Goal: Task Accomplishment & Management: Manage account settings

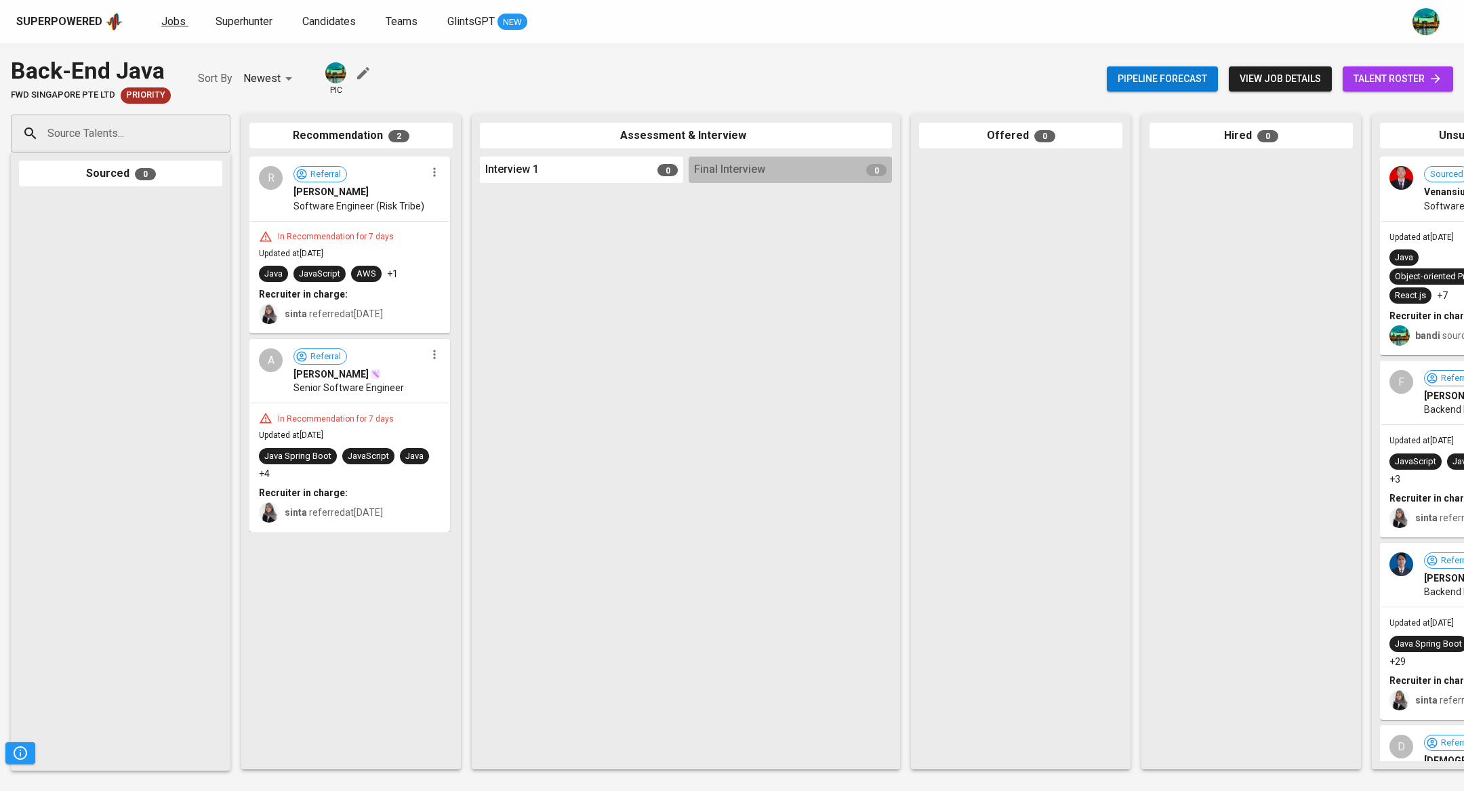
click at [163, 28] on link "Jobs" at bounding box center [174, 22] width 27 height 17
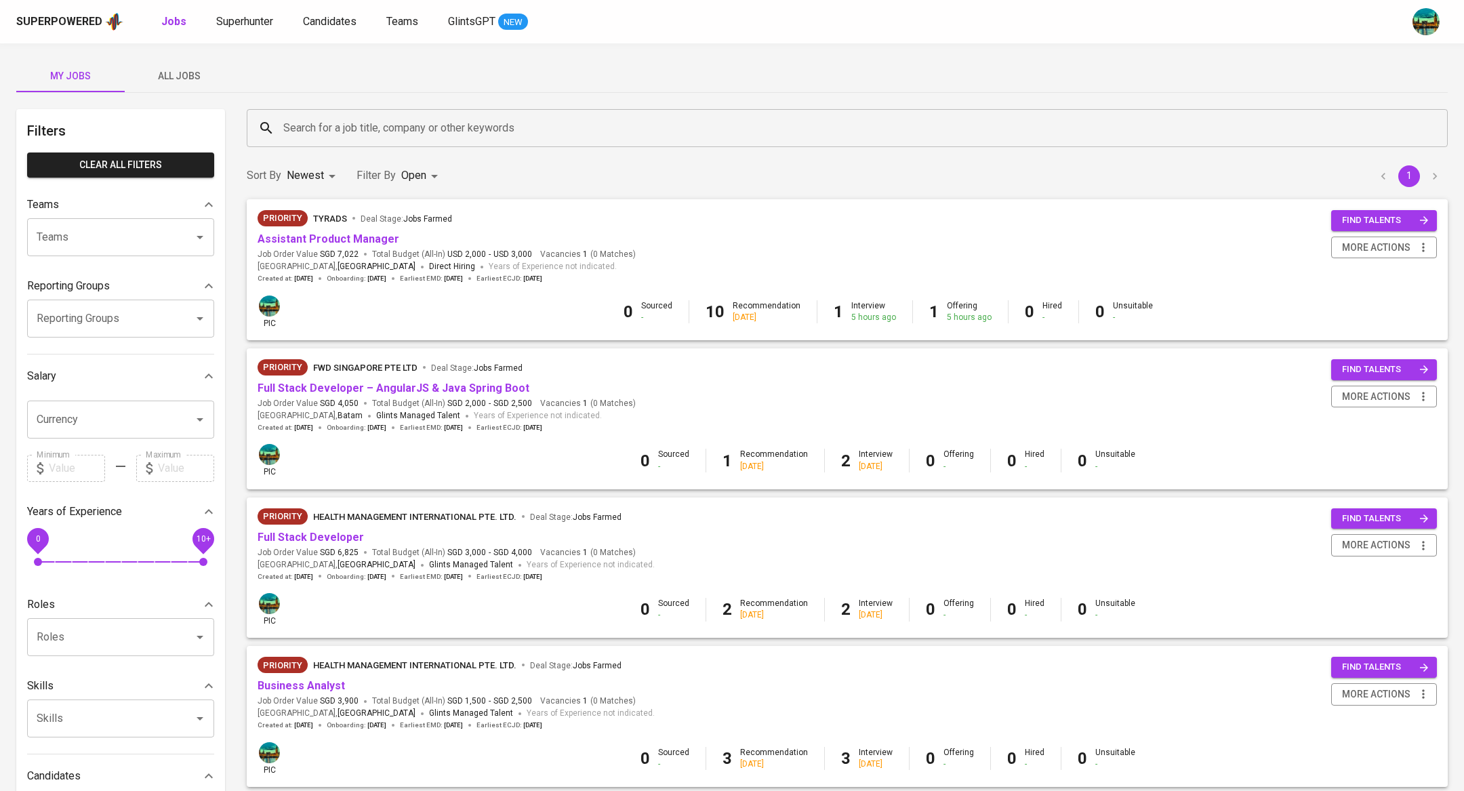
scroll to position [684, 0]
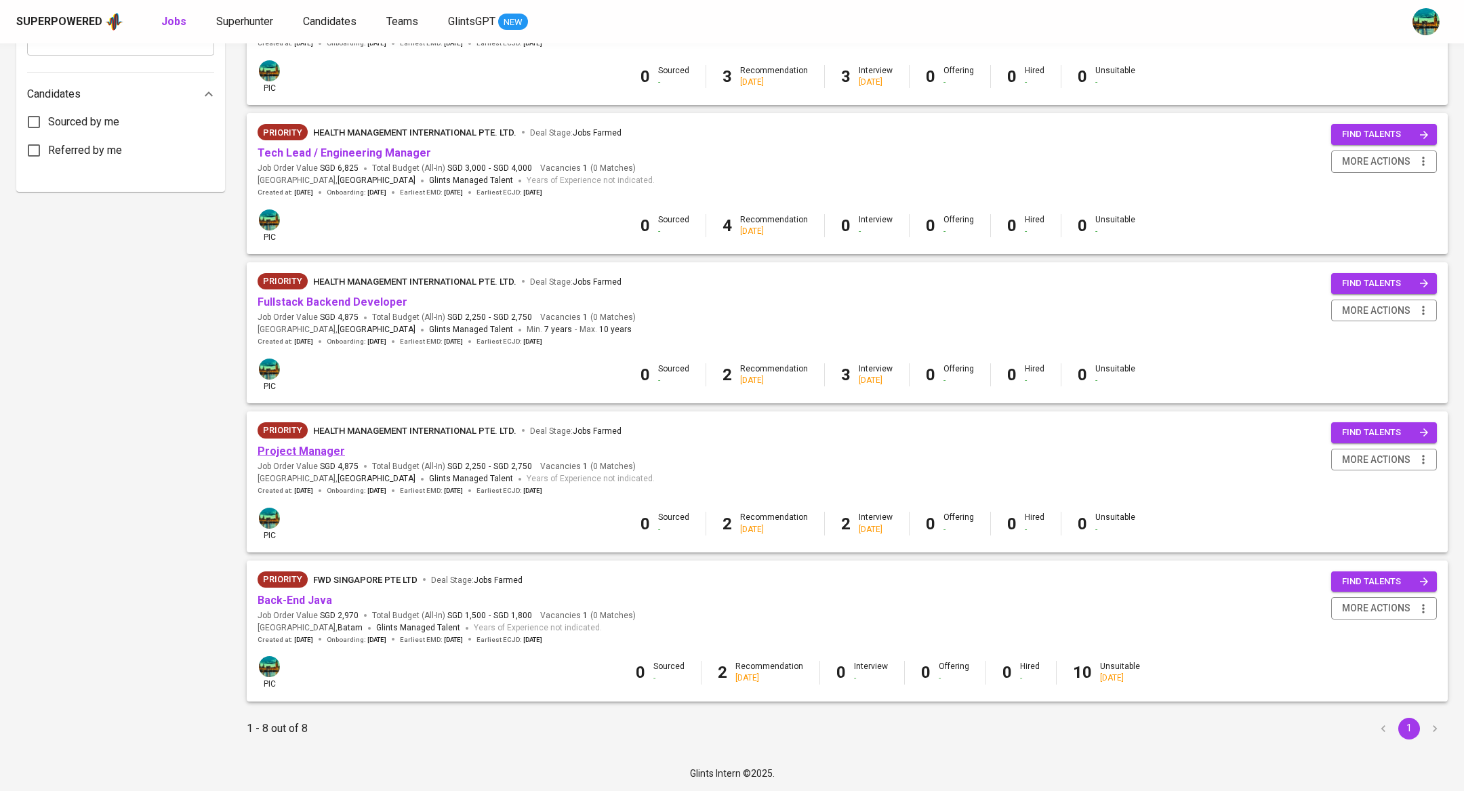
click at [319, 453] on link "Project Manager" at bounding box center [301, 451] width 87 height 13
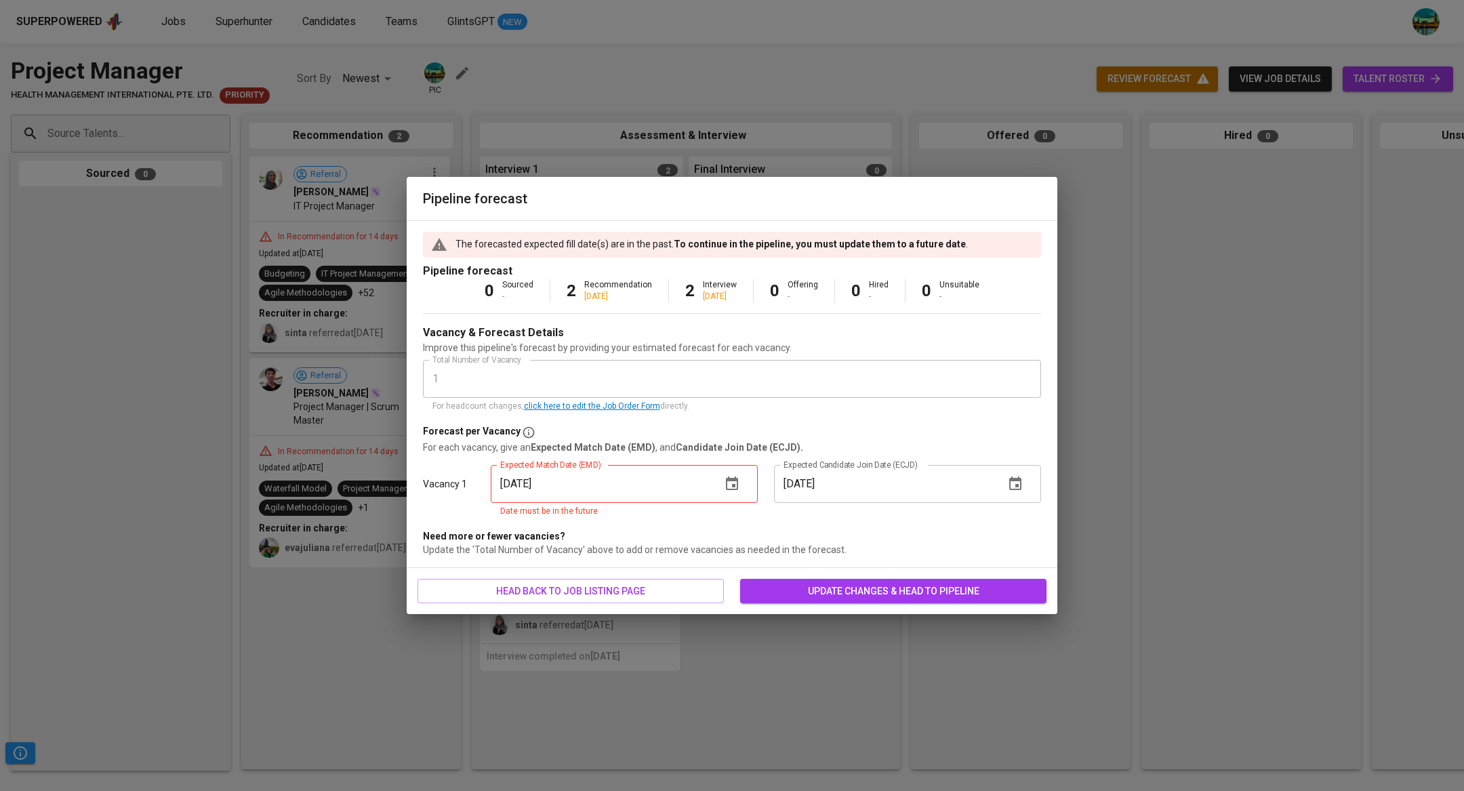
click at [734, 480] on icon "button" at bounding box center [732, 483] width 12 height 14
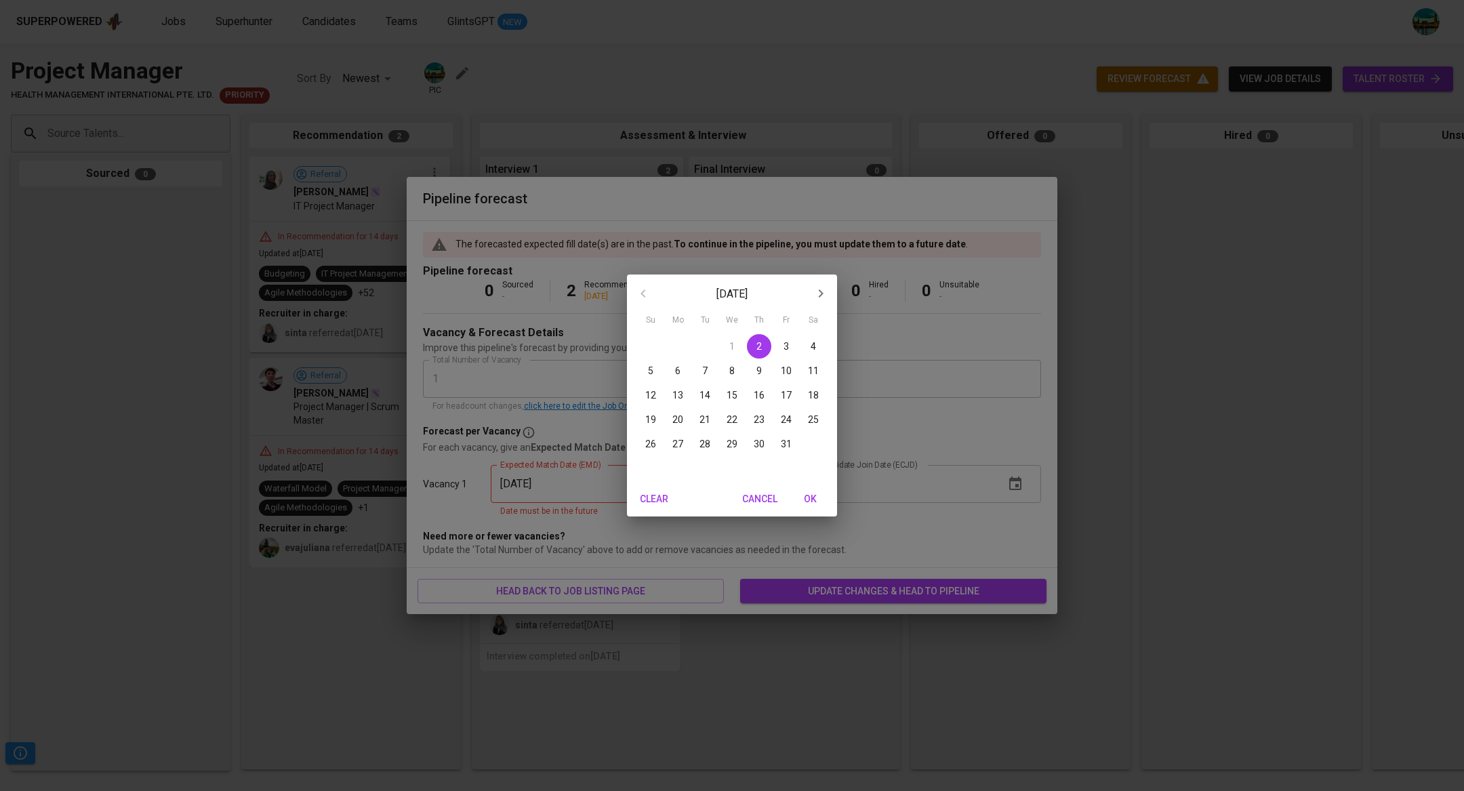
click at [655, 420] on p "19" at bounding box center [650, 420] width 11 height 14
type input "[DATE]"
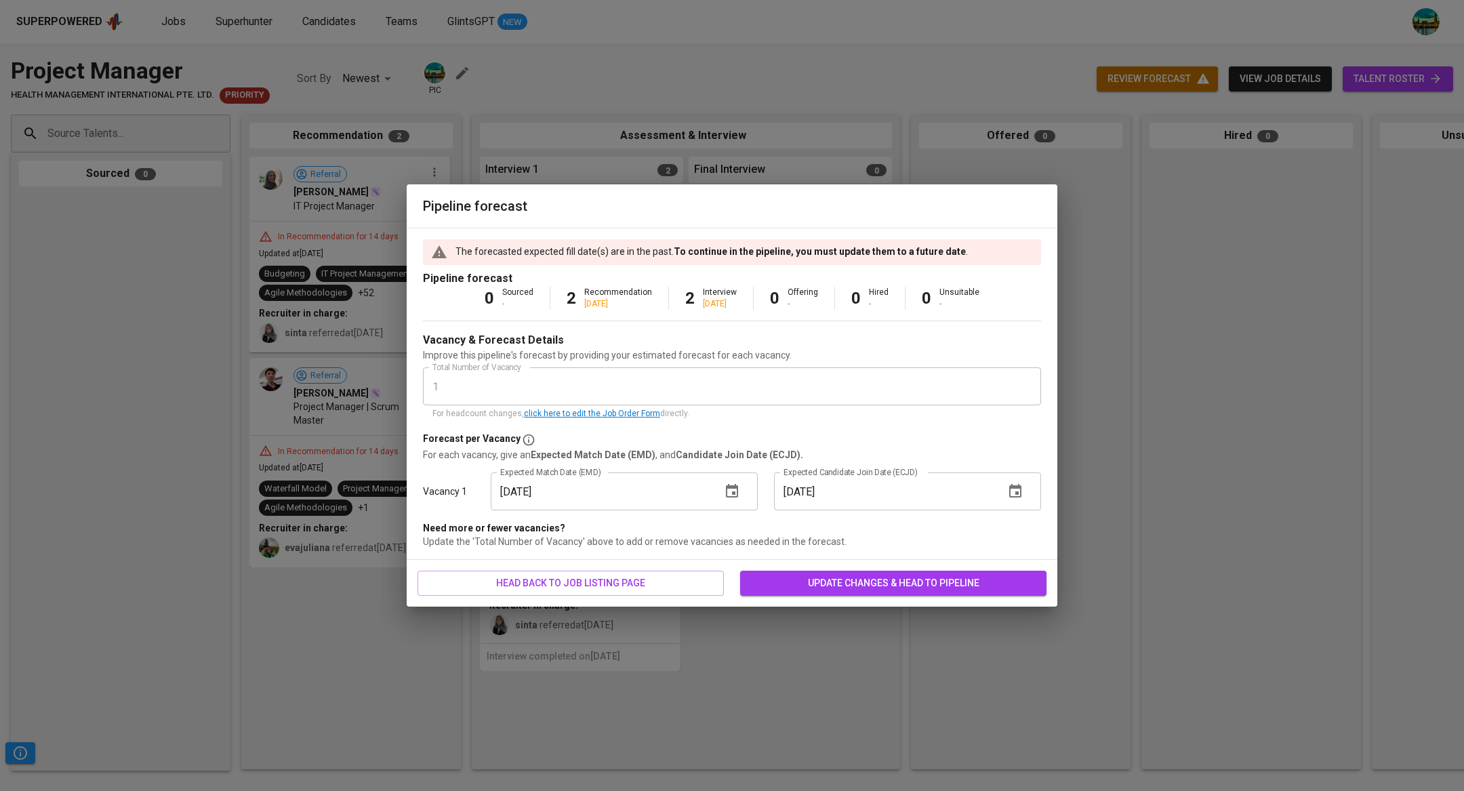
click at [818, 582] on span "update changes & head to pipeline" at bounding box center [893, 583] width 285 height 17
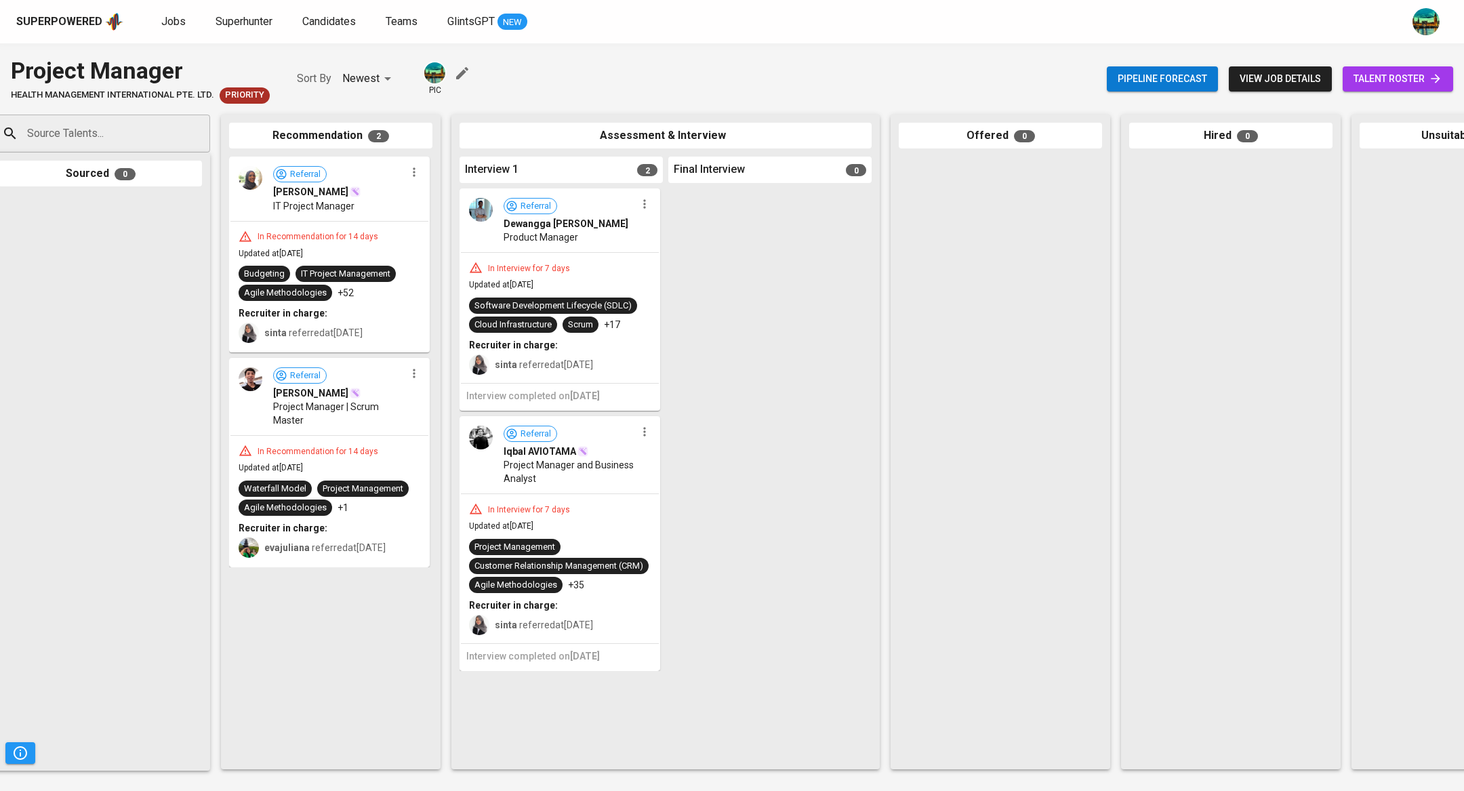
scroll to position [0, 150]
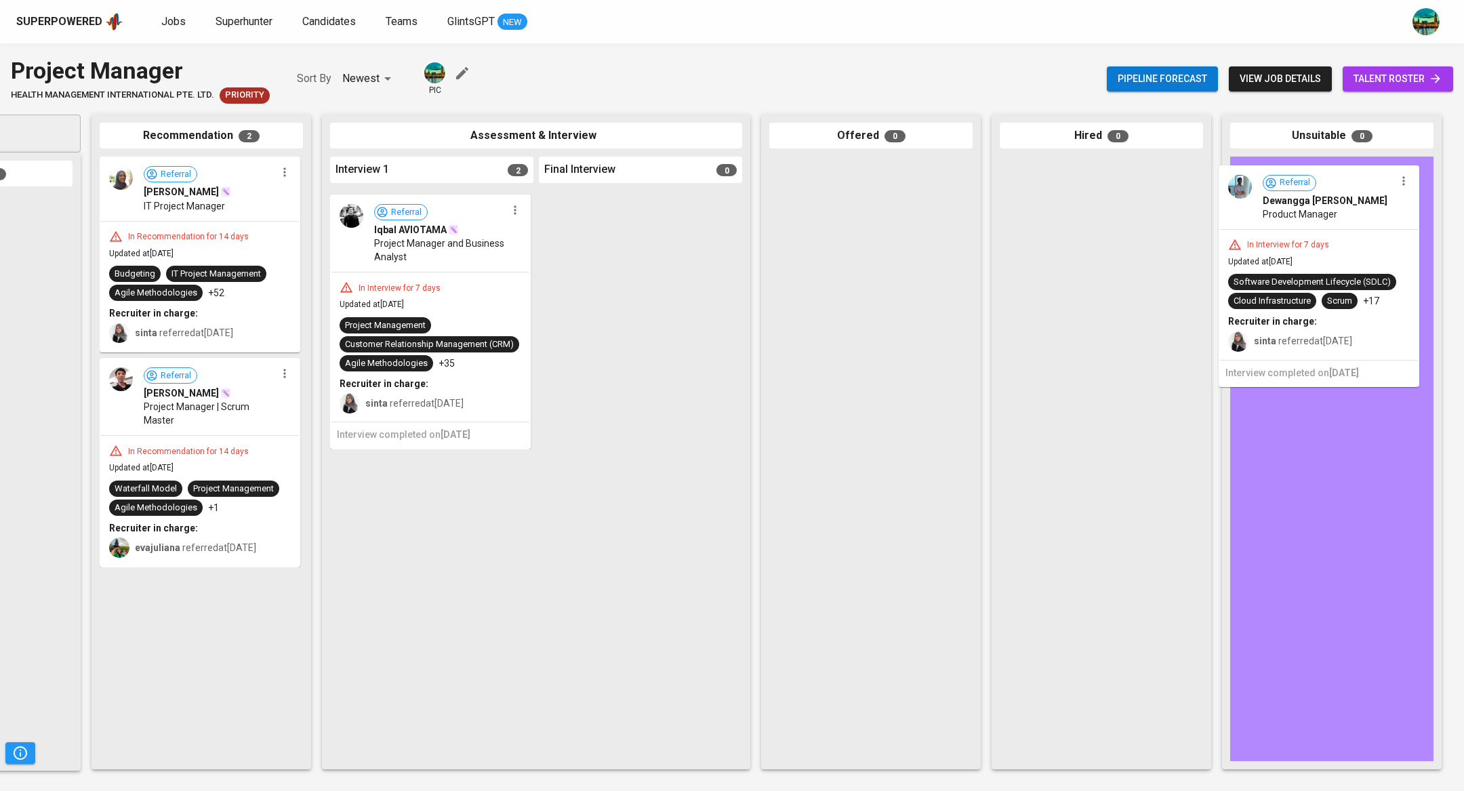
drag, startPoint x: 466, startPoint y: 254, endPoint x: 1362, endPoint y: 230, distance: 896.3
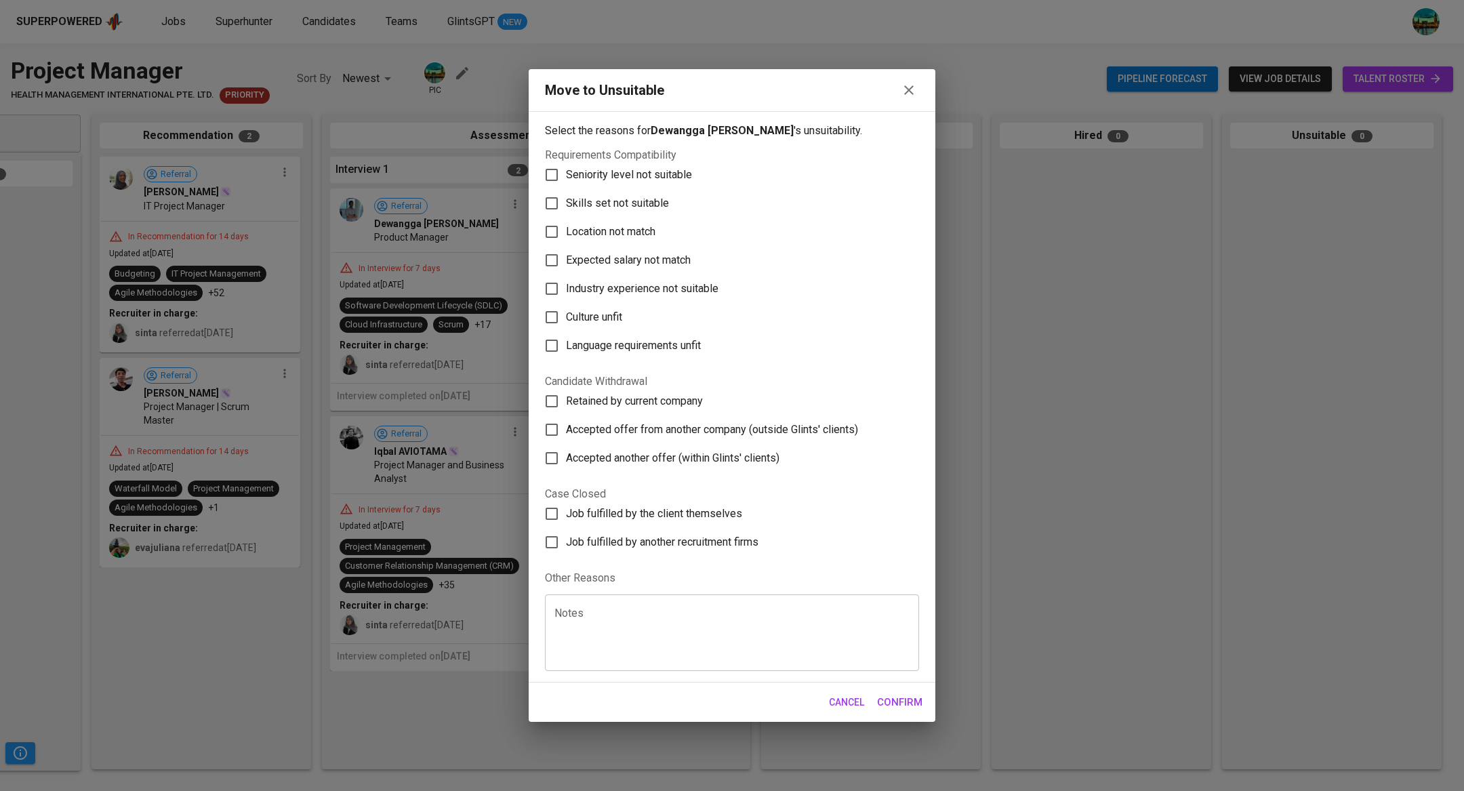
click at [662, 205] on span "Skills set not suitable" at bounding box center [617, 203] width 103 height 16
click at [566, 205] on input "Skills set not suitable" at bounding box center [551, 203] width 28 height 28
checkbox input "true"
click at [901, 706] on span "Confirm" at bounding box center [899, 702] width 45 height 18
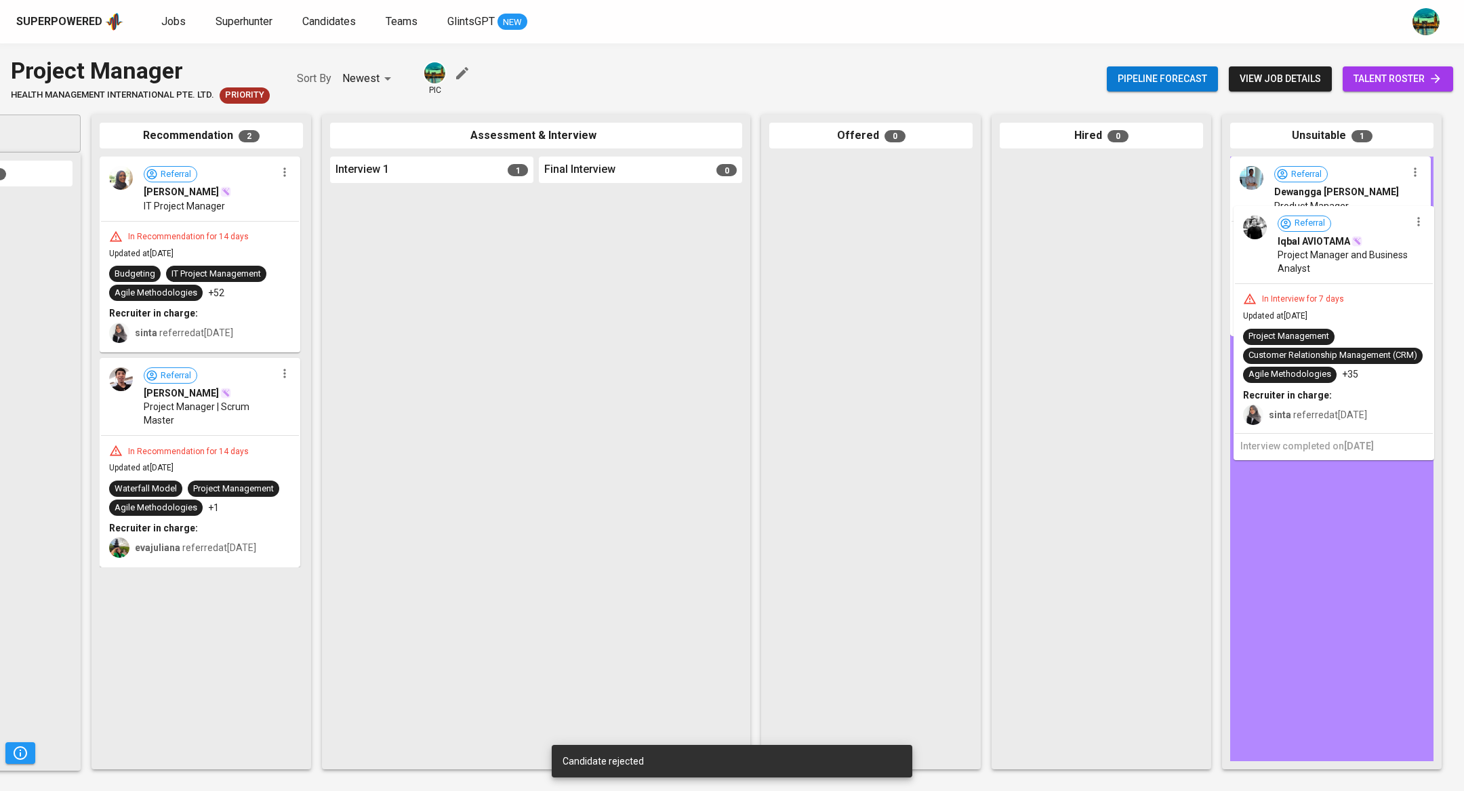
drag, startPoint x: 472, startPoint y: 291, endPoint x: 1378, endPoint y: 308, distance: 906.9
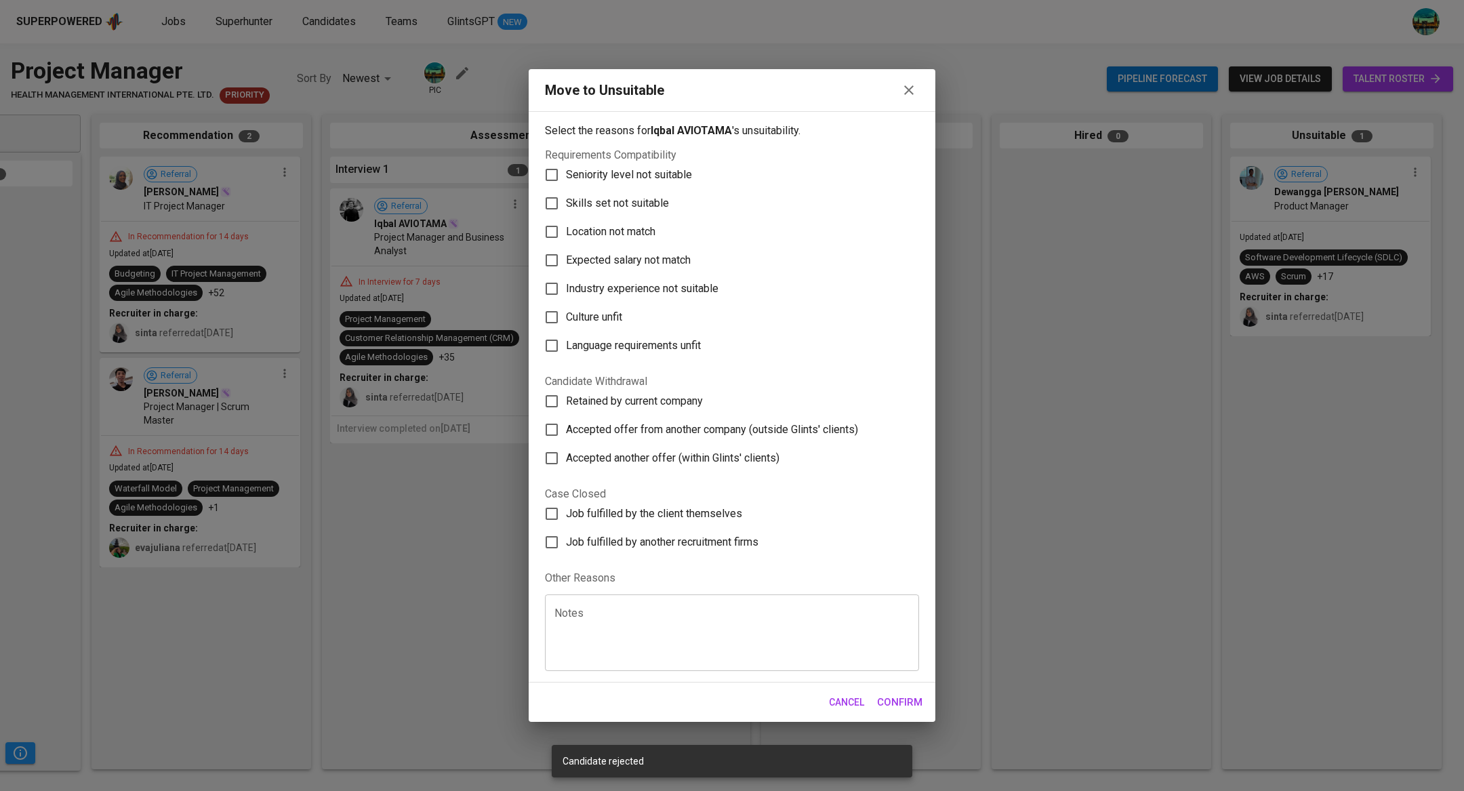
click at [653, 197] on span "Skills set not suitable" at bounding box center [617, 203] width 103 height 16
click at [566, 197] on input "Skills set not suitable" at bounding box center [551, 203] width 28 height 28
checkbox input "true"
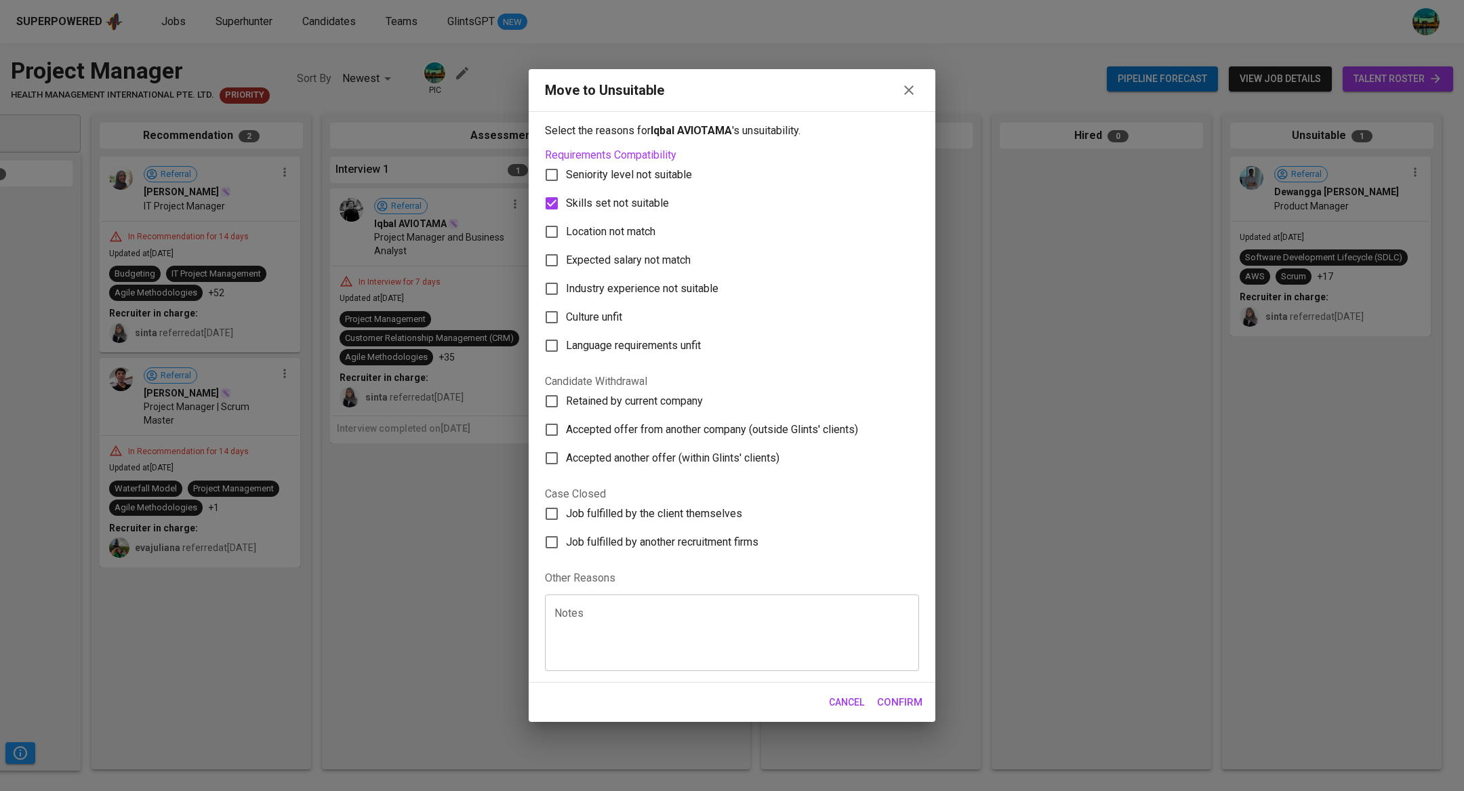
click at [894, 701] on span "Confirm" at bounding box center [899, 702] width 45 height 18
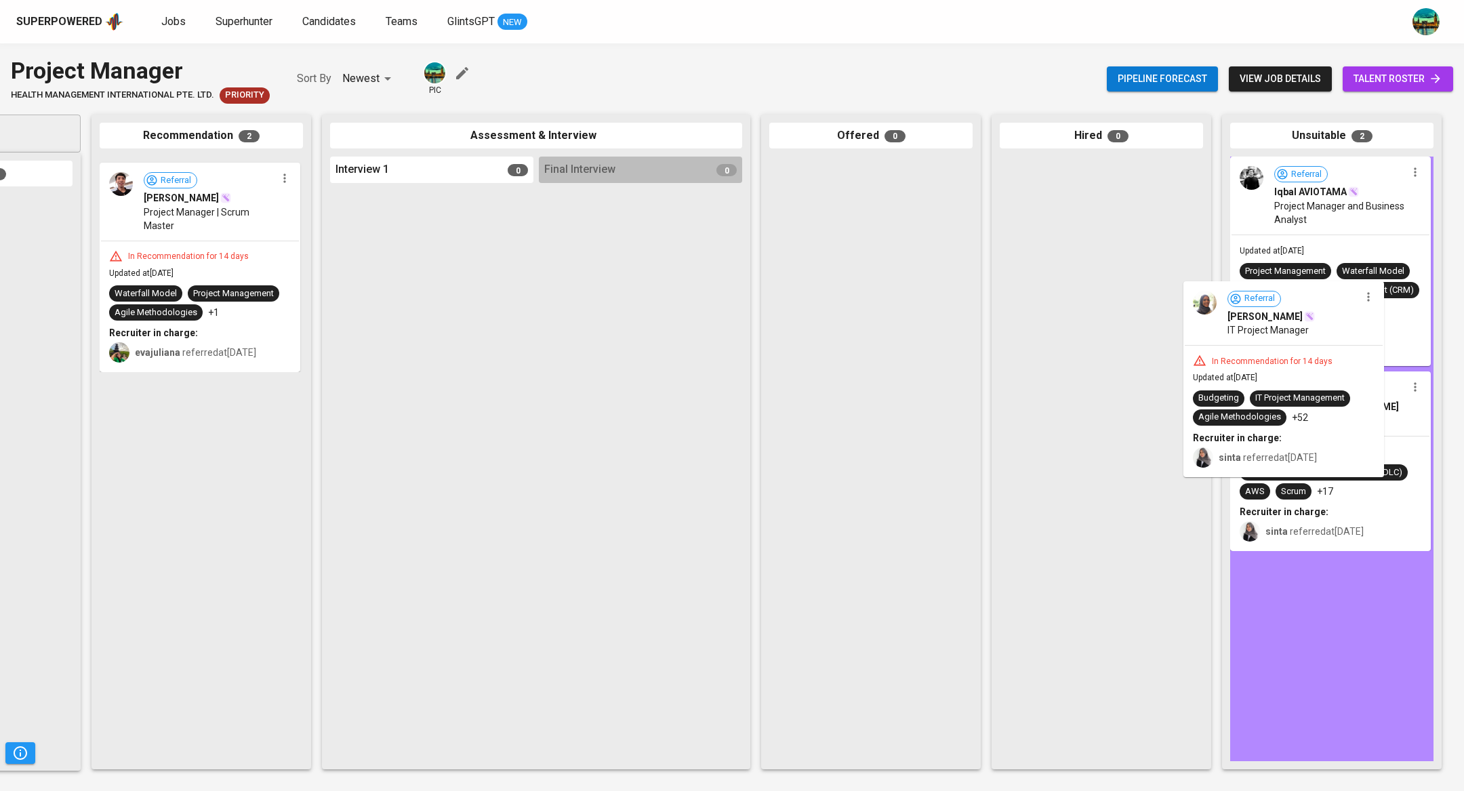
drag, startPoint x: 262, startPoint y: 228, endPoint x: 1372, endPoint y: 356, distance: 1118.1
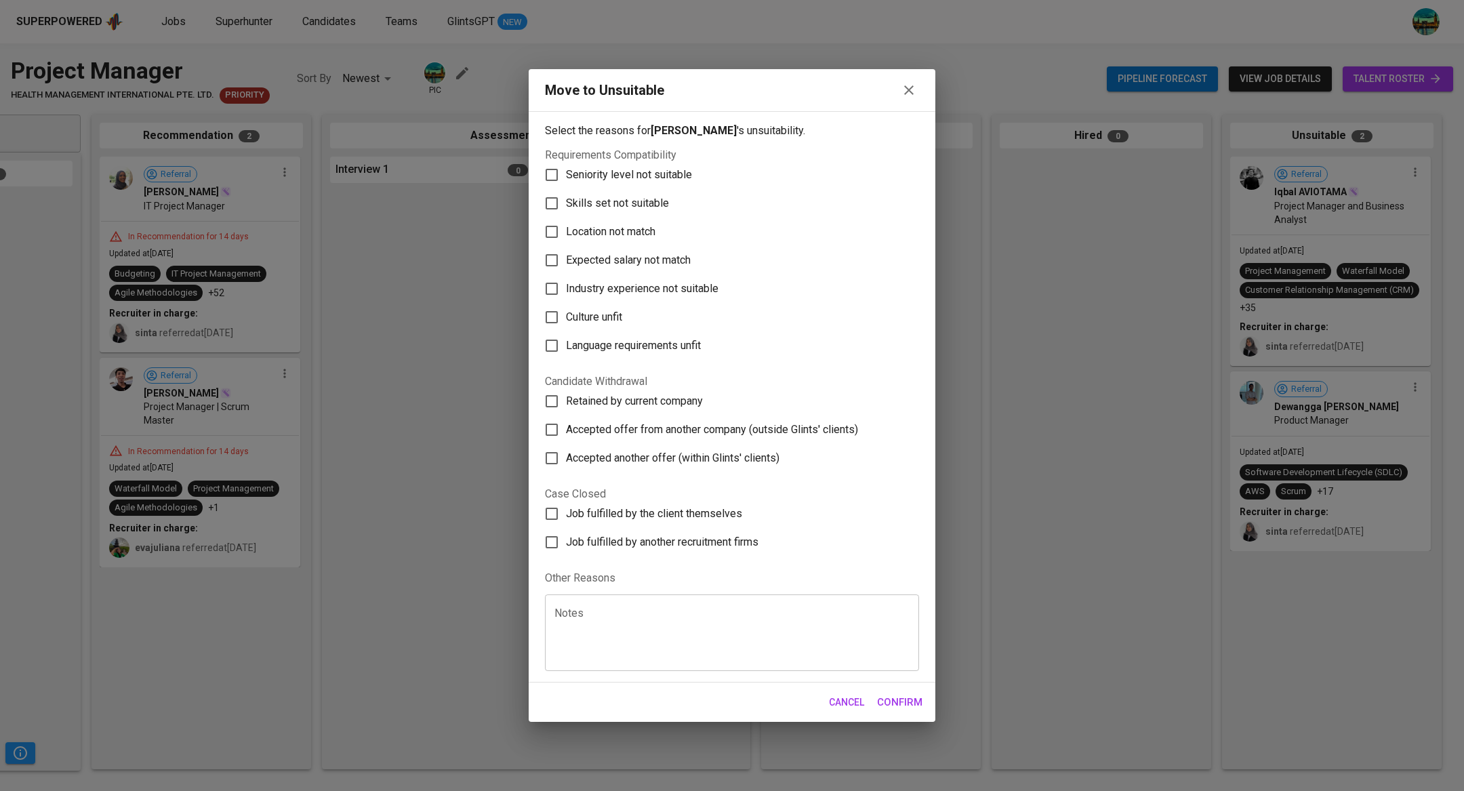
click at [641, 199] on span "Skills set not suitable" at bounding box center [617, 203] width 103 height 16
click at [566, 199] on input "Skills set not suitable" at bounding box center [551, 203] width 28 height 28
checkbox input "true"
click at [885, 691] on button "Confirm" at bounding box center [900, 702] width 60 height 28
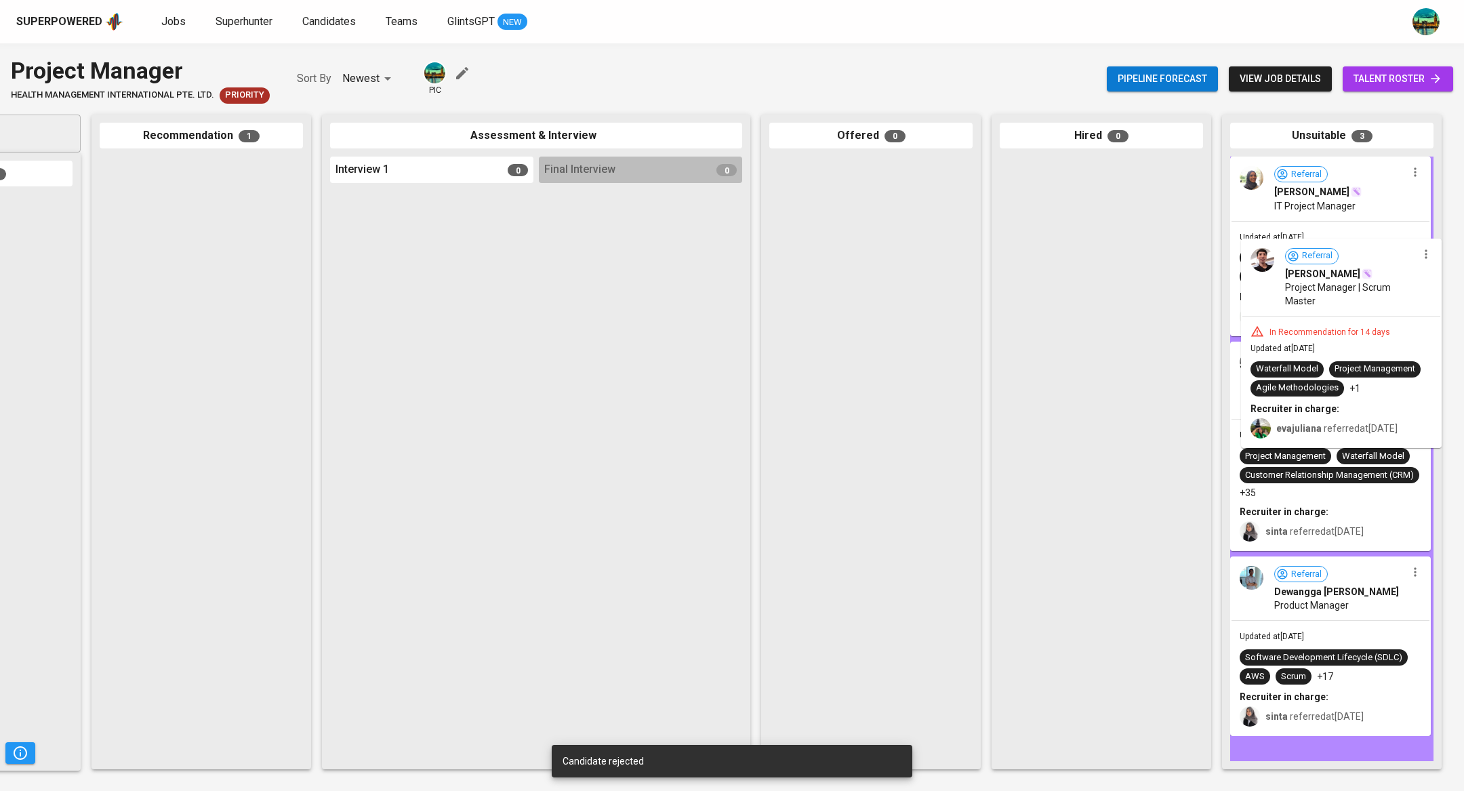
drag, startPoint x: 243, startPoint y: 251, endPoint x: 1387, endPoint y: 332, distance: 1147.6
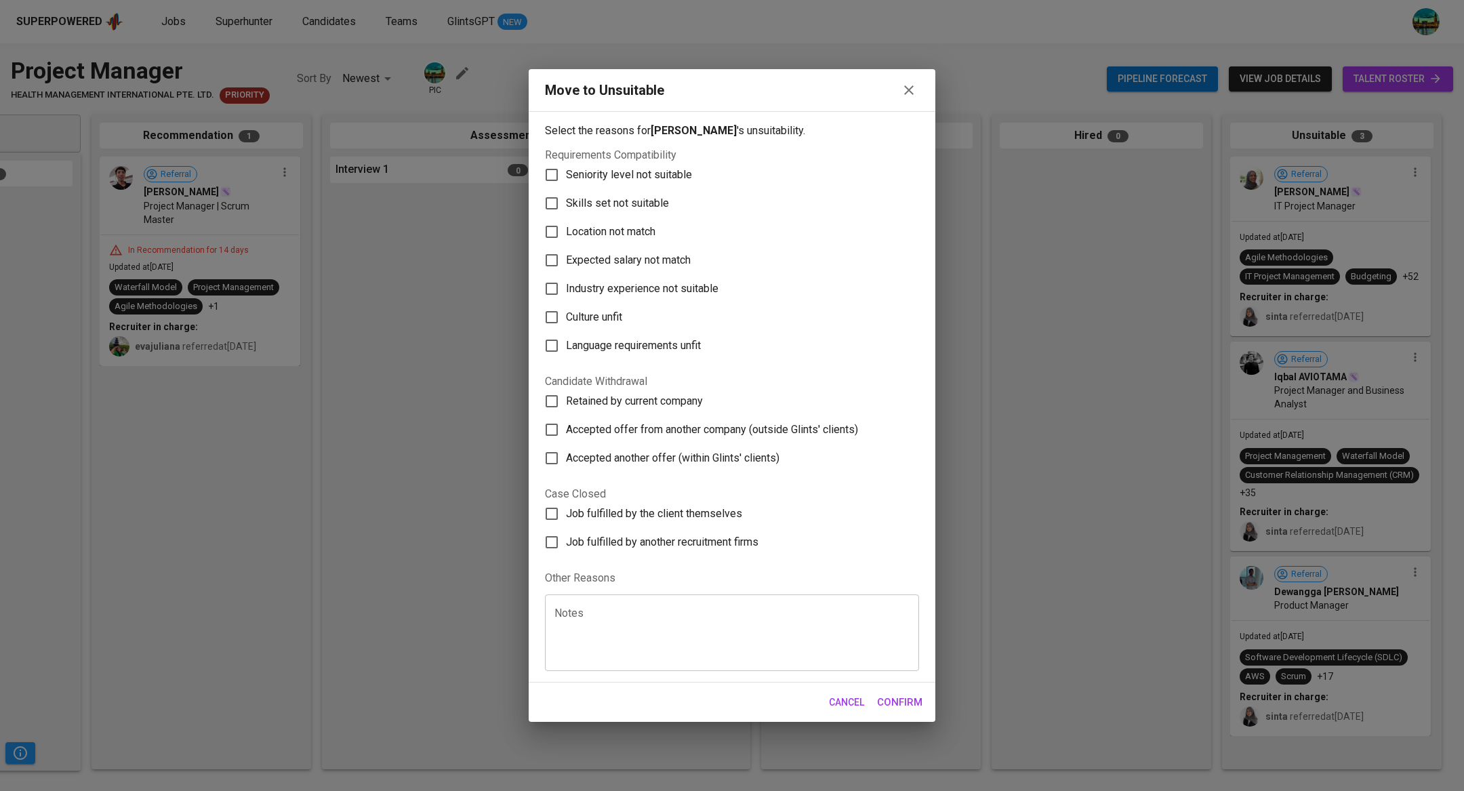
click at [651, 205] on span "Skills set not suitable" at bounding box center [617, 203] width 103 height 16
click at [566, 205] on input "Skills set not suitable" at bounding box center [551, 203] width 28 height 28
checkbox input "true"
click at [900, 697] on span "Confirm" at bounding box center [899, 702] width 45 height 18
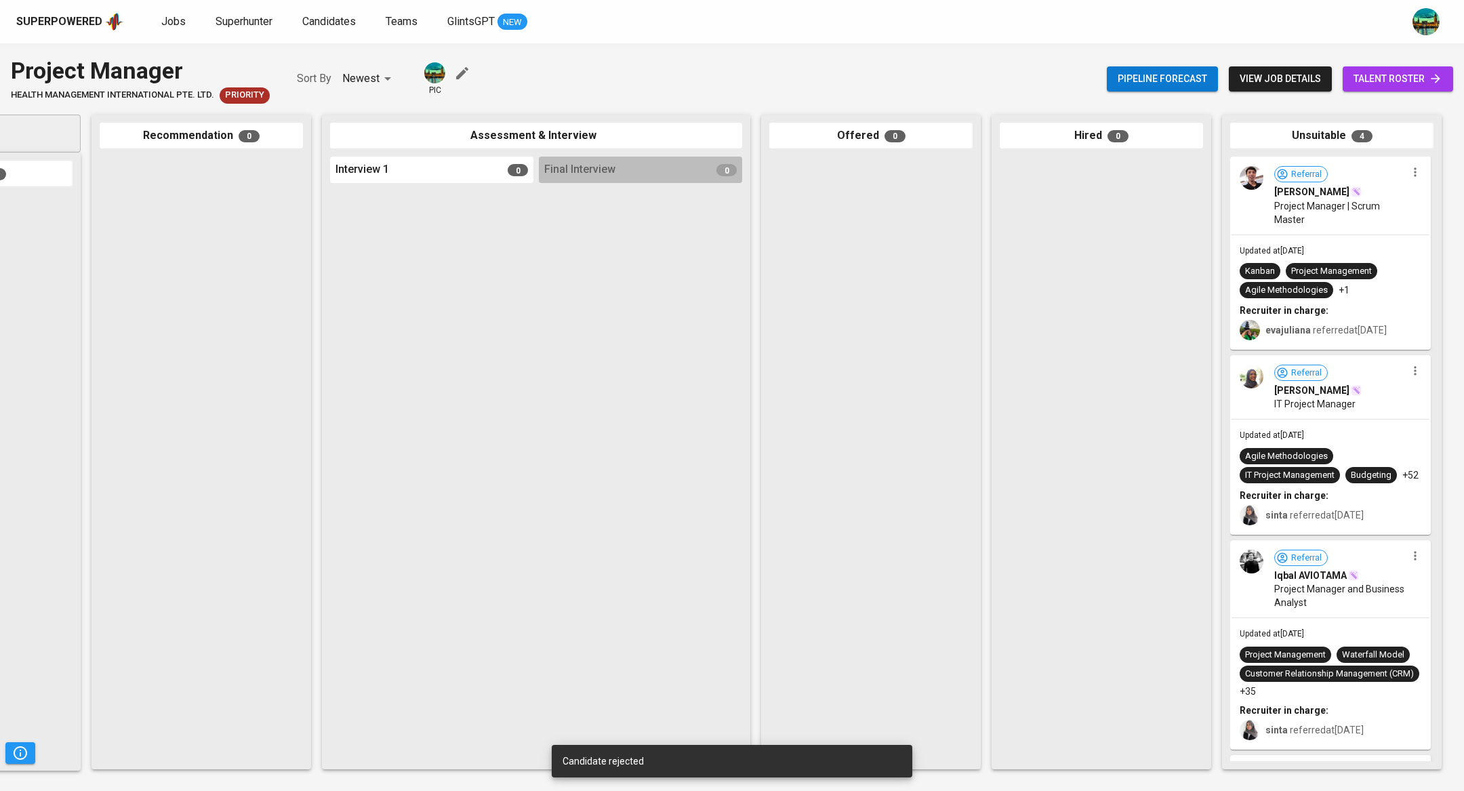
click at [1364, 80] on span "talent roster" at bounding box center [1397, 78] width 89 height 17
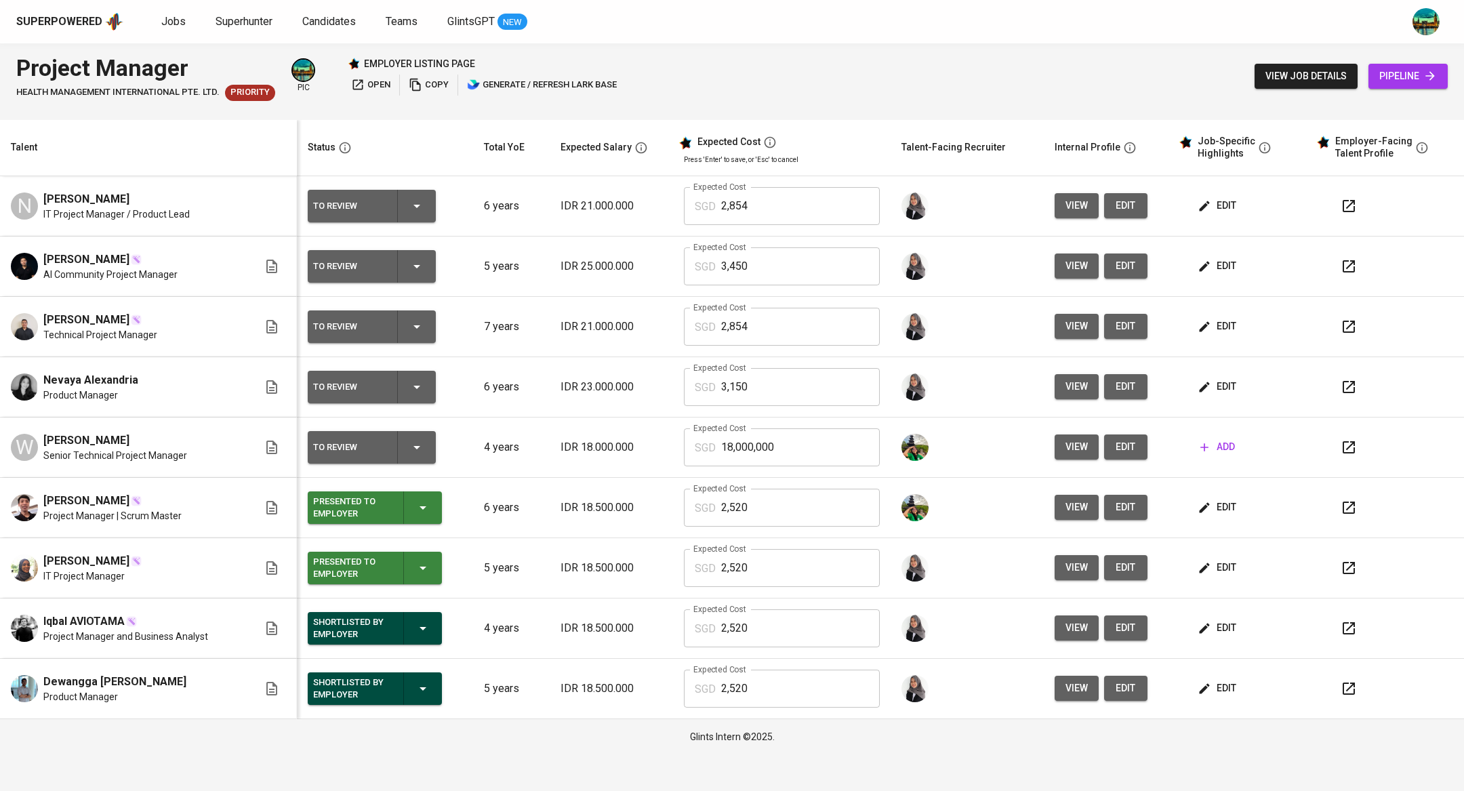
click at [438, 630] on button "Shortlisted by Employer" at bounding box center [375, 628] width 134 height 33
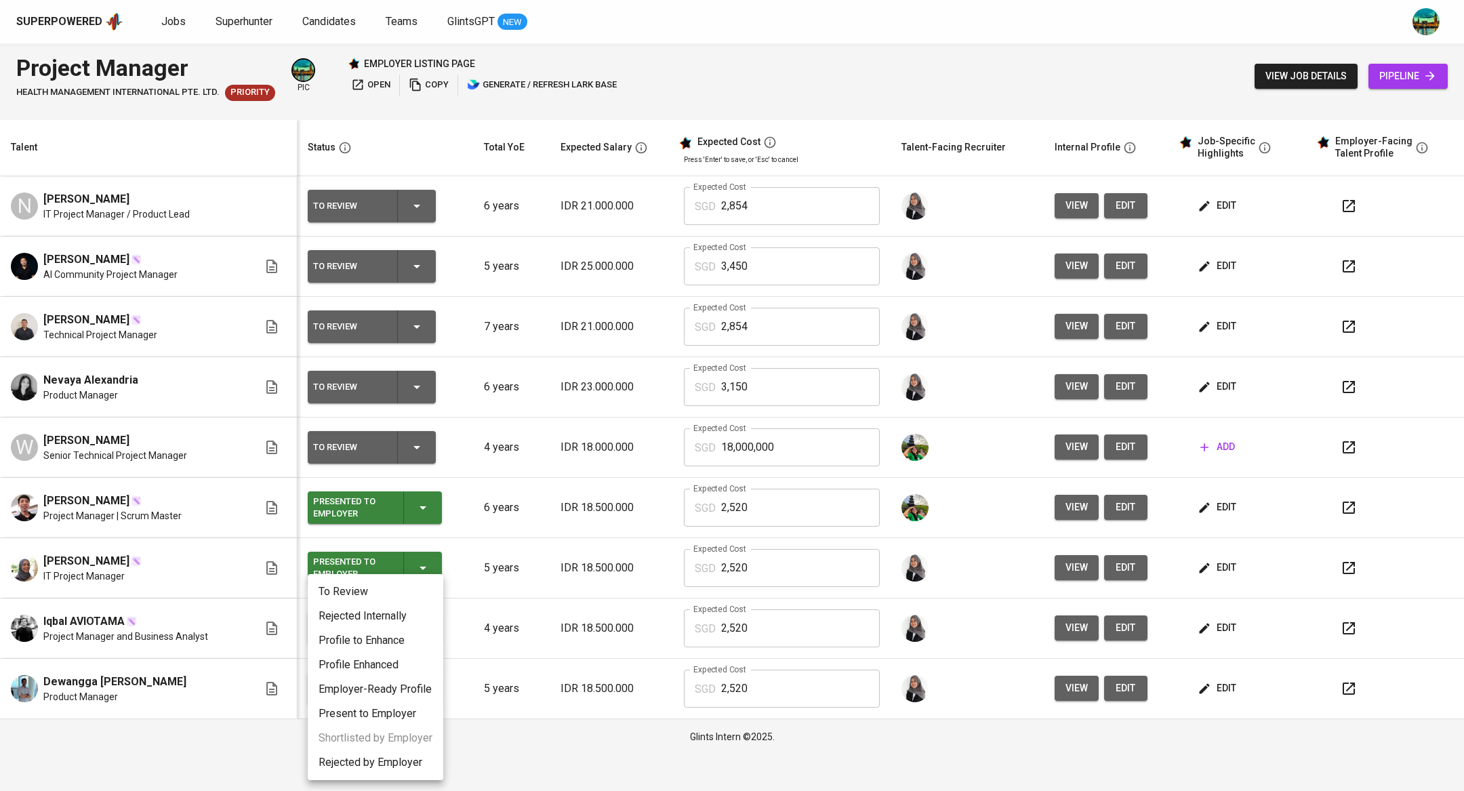
click at [415, 614] on li "Rejected Internally" at bounding box center [376, 616] width 136 height 24
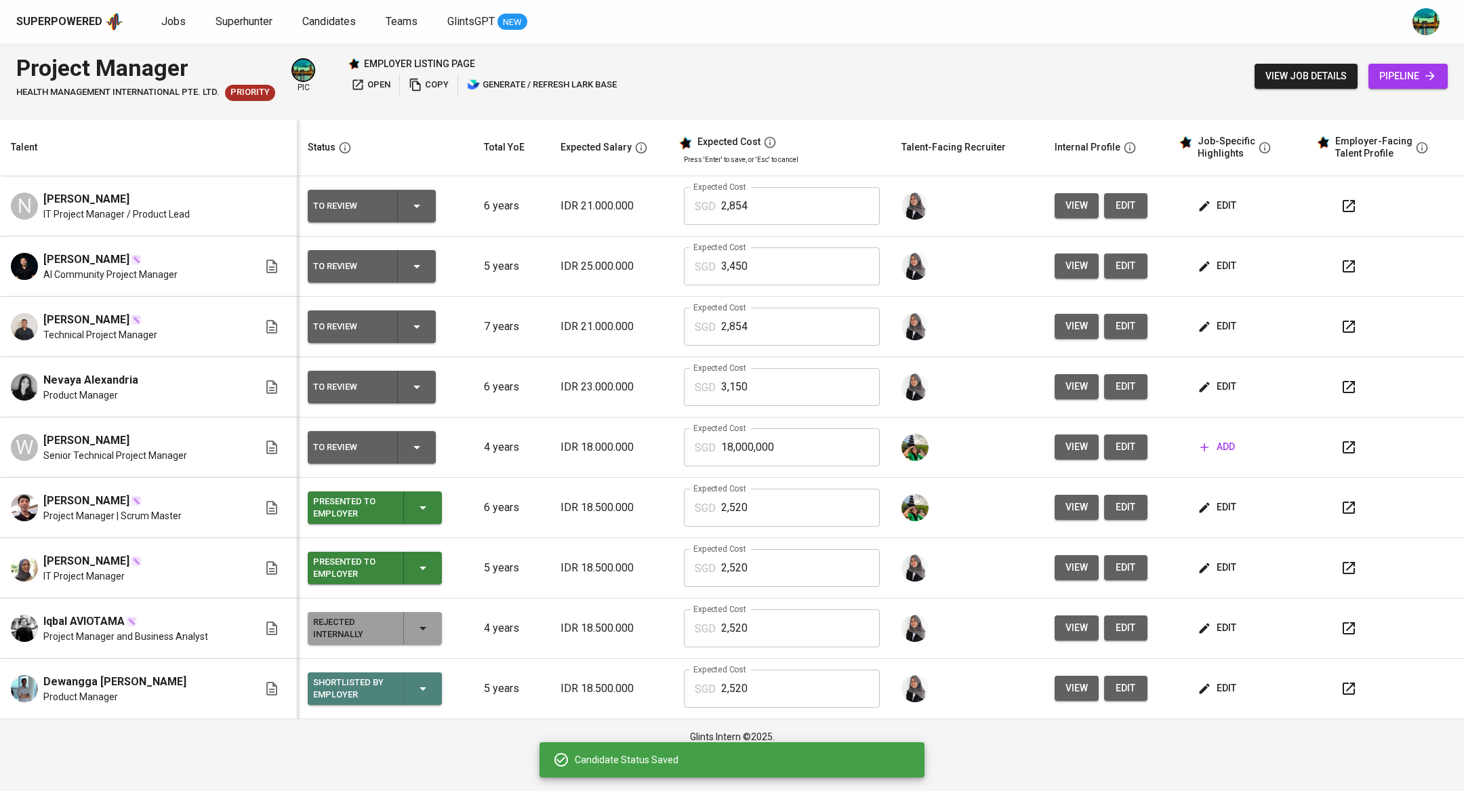
click at [435, 683] on div "Shortlisted by Employer" at bounding box center [374, 688] width 123 height 33
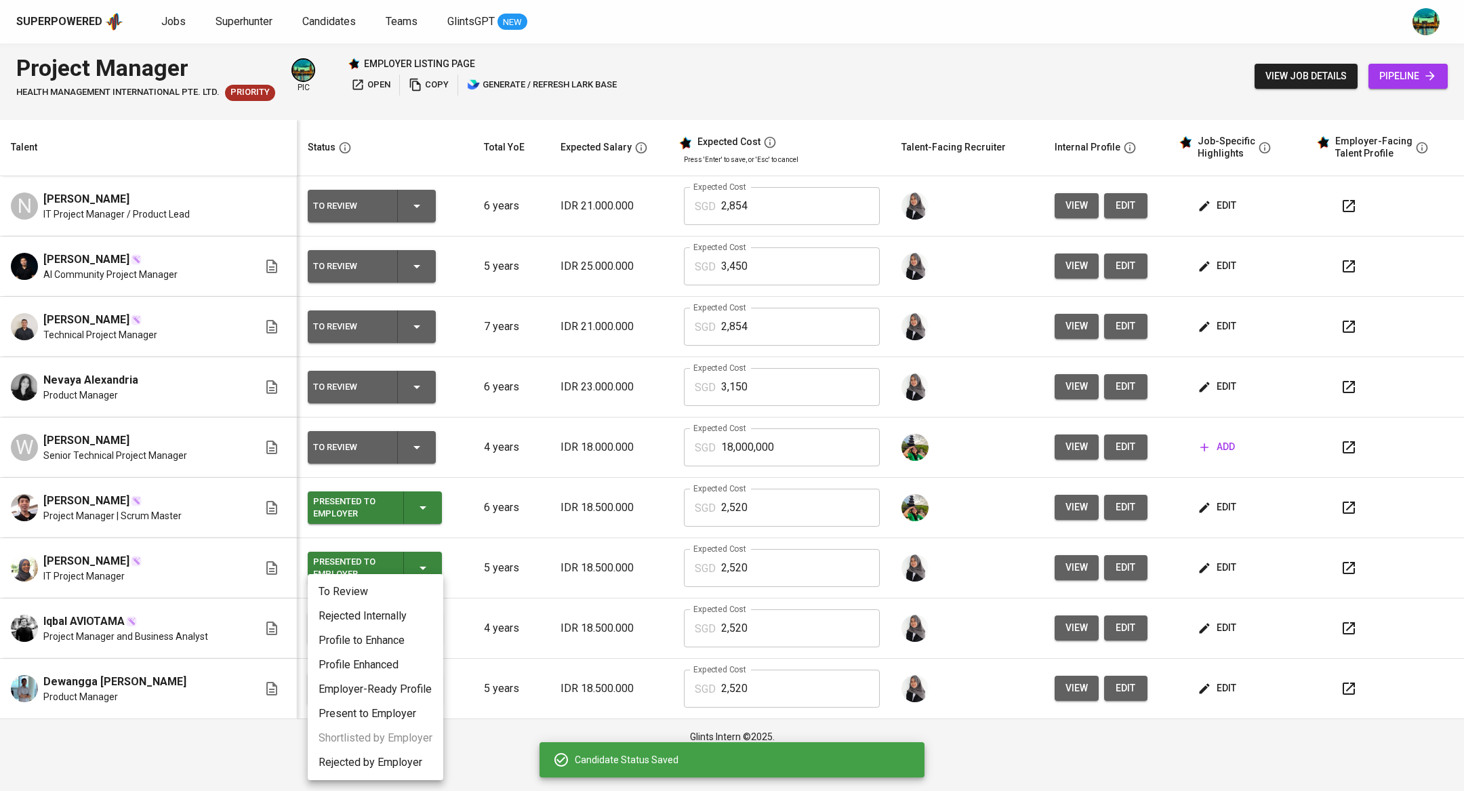
click at [405, 624] on li "Rejected Internally" at bounding box center [376, 616] width 136 height 24
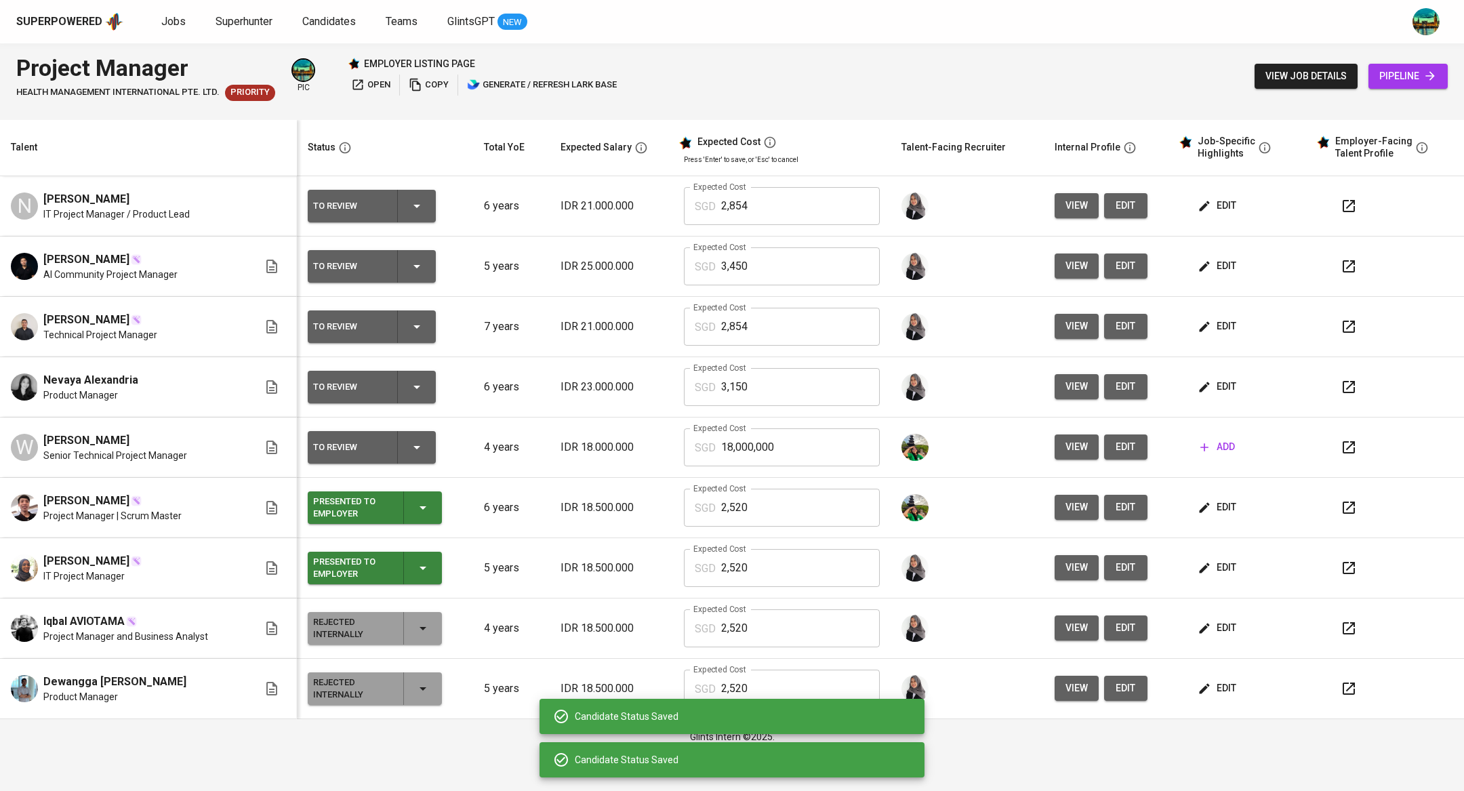
click at [428, 572] on icon "button" at bounding box center [423, 568] width 16 height 16
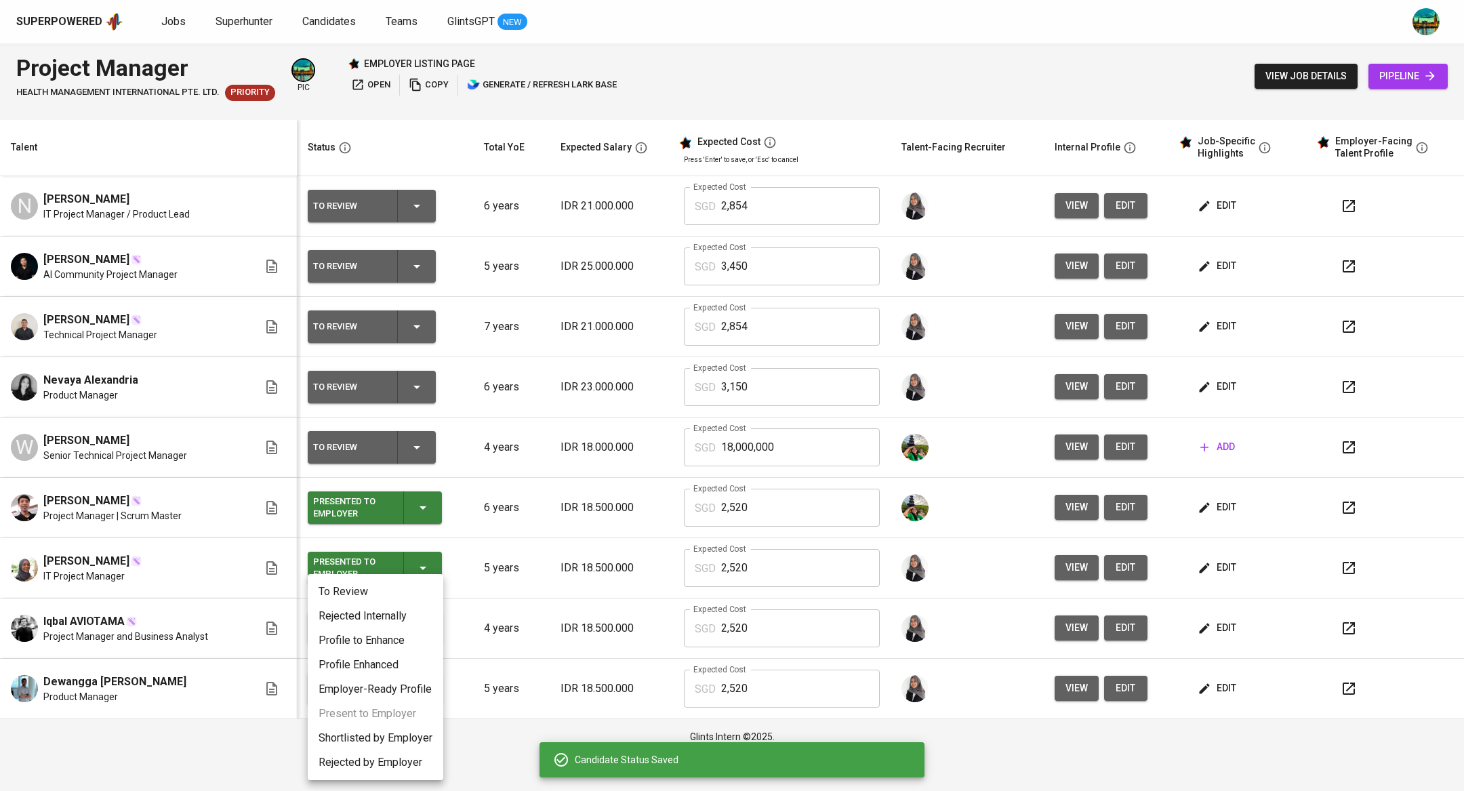
click at [396, 622] on li "Rejected Internally" at bounding box center [376, 616] width 136 height 24
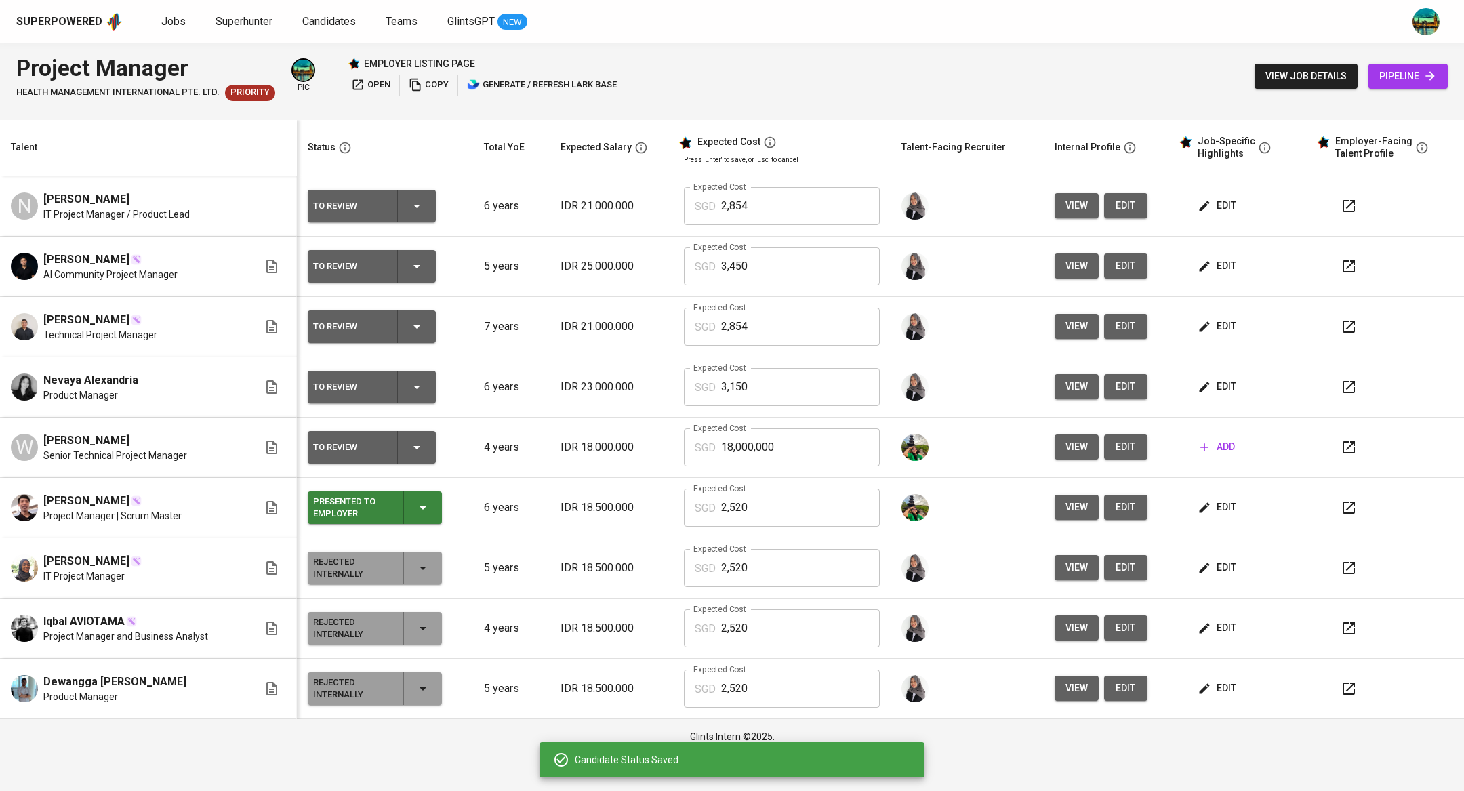
click at [422, 504] on icon "button" at bounding box center [423, 507] width 16 height 16
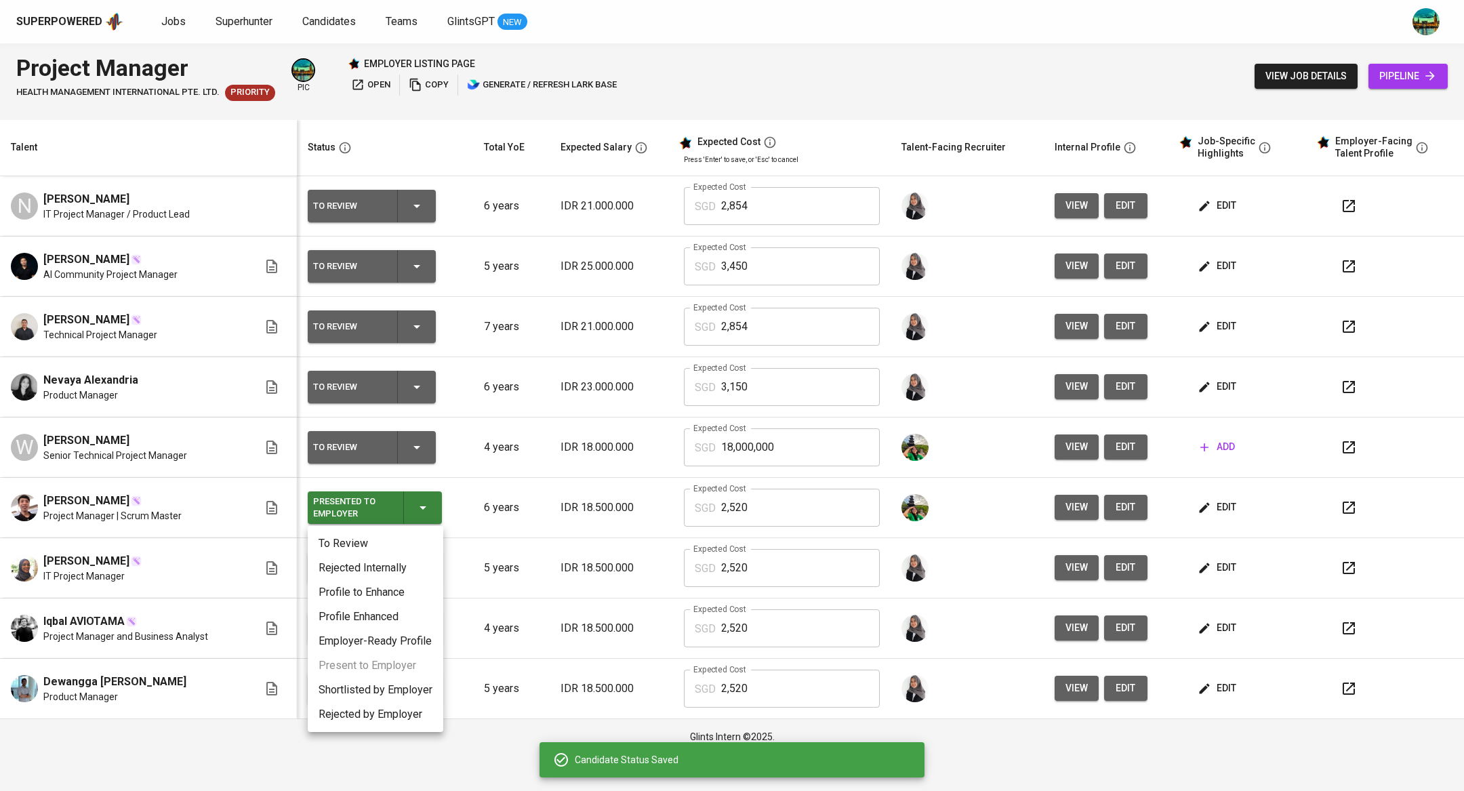
click at [397, 568] on li "Rejected Internally" at bounding box center [376, 568] width 136 height 24
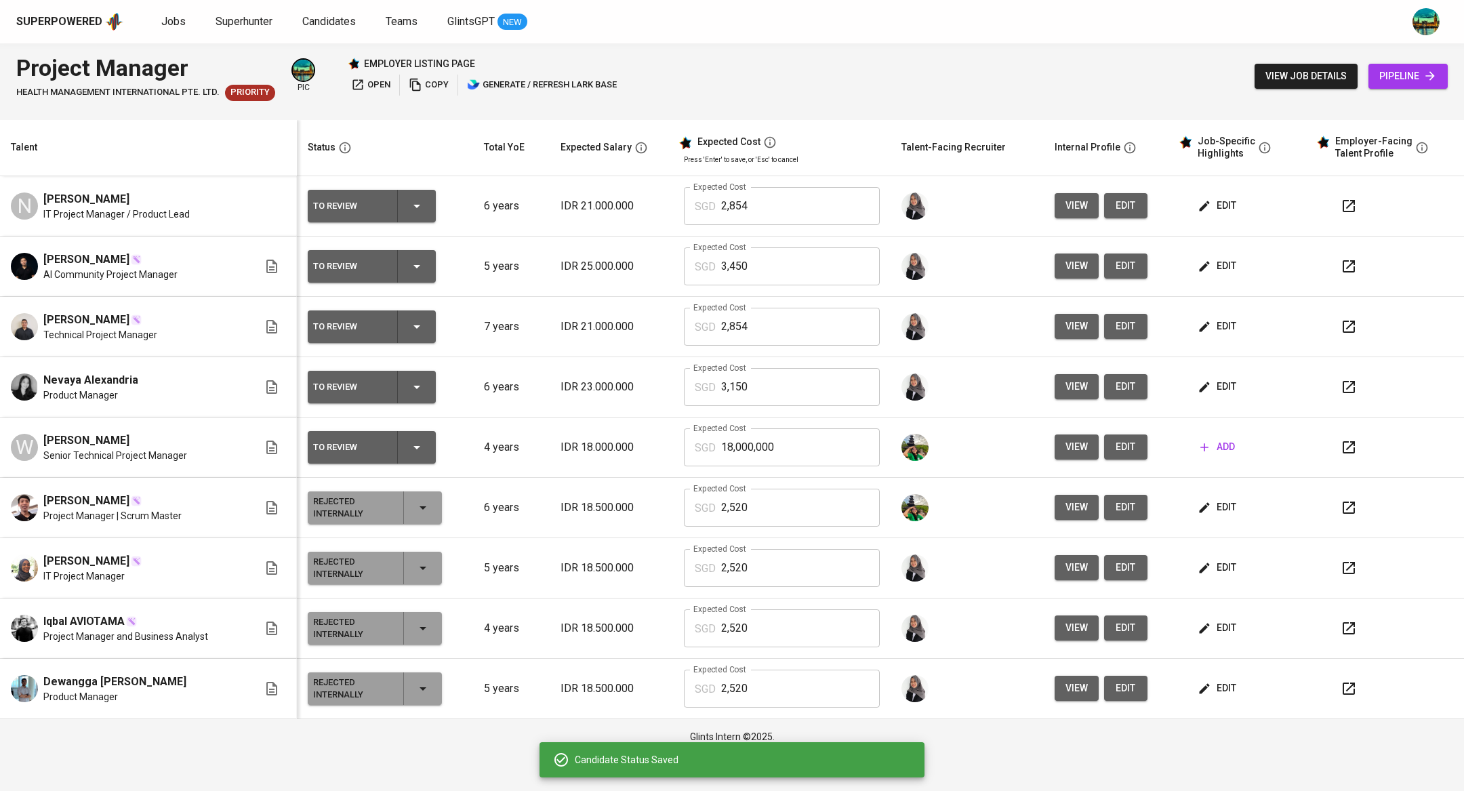
click at [1224, 201] on span "edit" at bounding box center [1218, 205] width 36 height 17
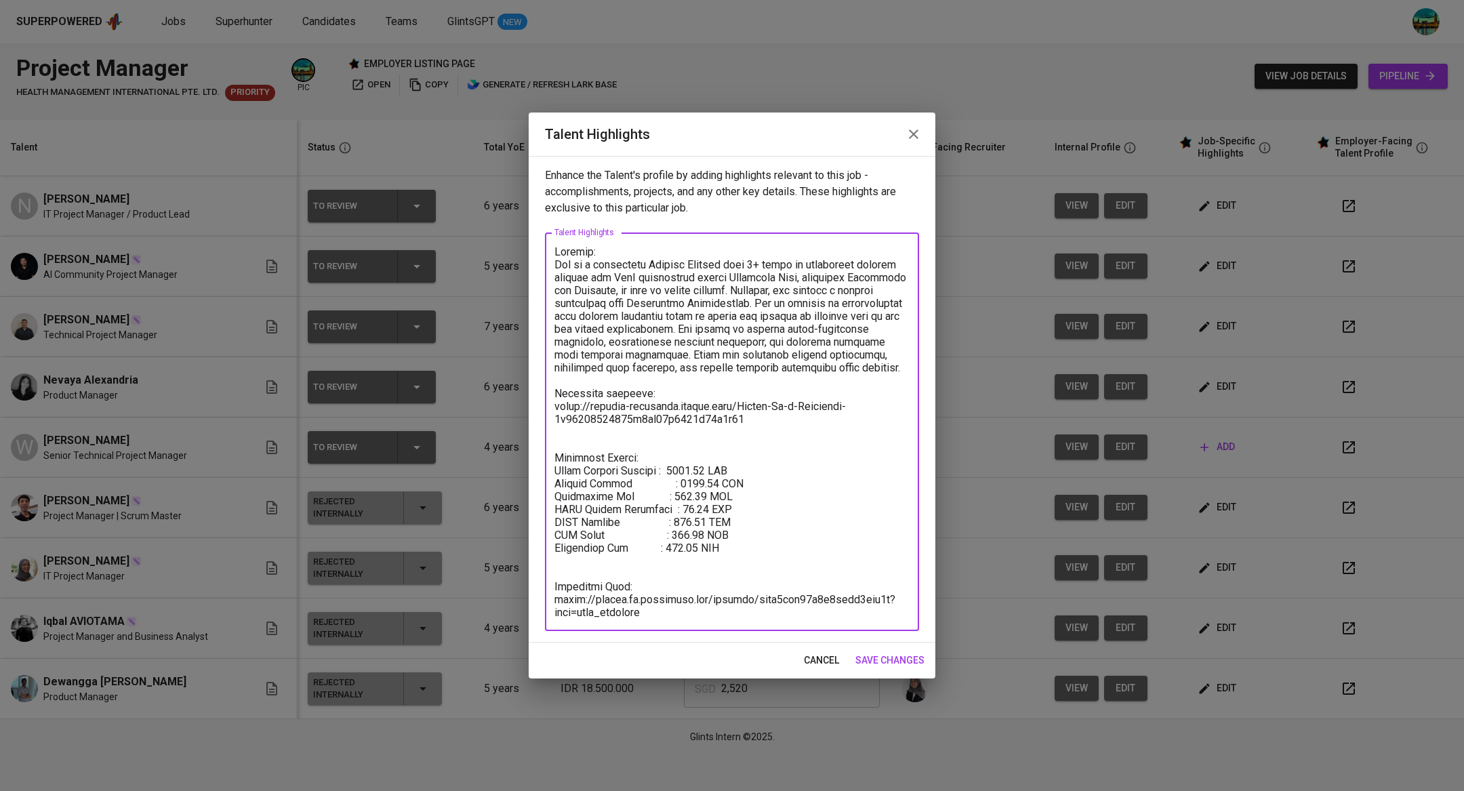
drag, startPoint x: 691, startPoint y: 614, endPoint x: 547, endPoint y: 600, distance: 145.1
click at [547, 600] on div "x Talent Highlights" at bounding box center [732, 431] width 374 height 399
click at [912, 140] on icon "button" at bounding box center [913, 134] width 16 height 16
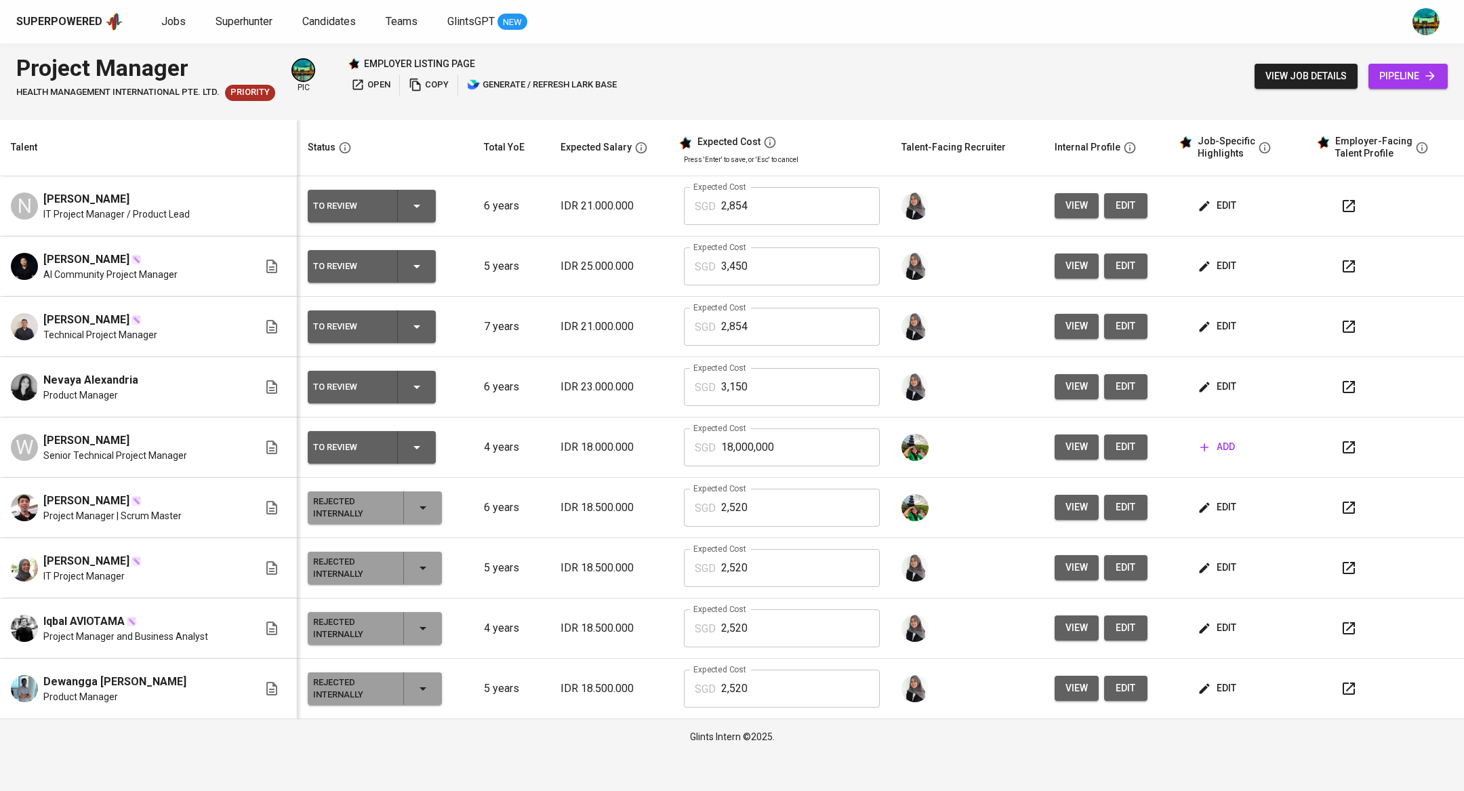
click at [1343, 203] on icon "button" at bounding box center [1349, 206] width 16 height 16
click at [1343, 263] on icon "button" at bounding box center [1349, 266] width 16 height 16
click at [1345, 327] on icon "button" at bounding box center [1349, 327] width 12 height 12
click at [172, 22] on span "Jobs" at bounding box center [173, 21] width 24 height 13
